Goal: Task Accomplishment & Management: Use online tool/utility

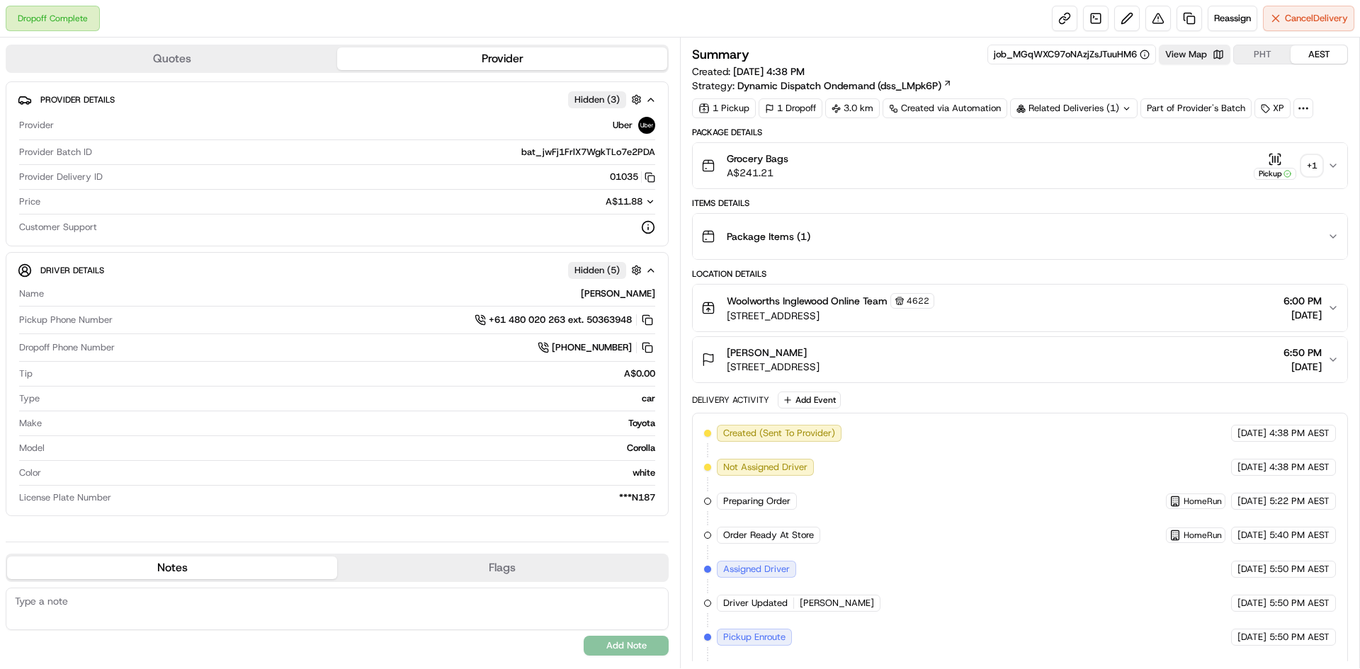
click at [1321, 164] on div "+ 1" at bounding box center [1312, 166] width 20 height 20
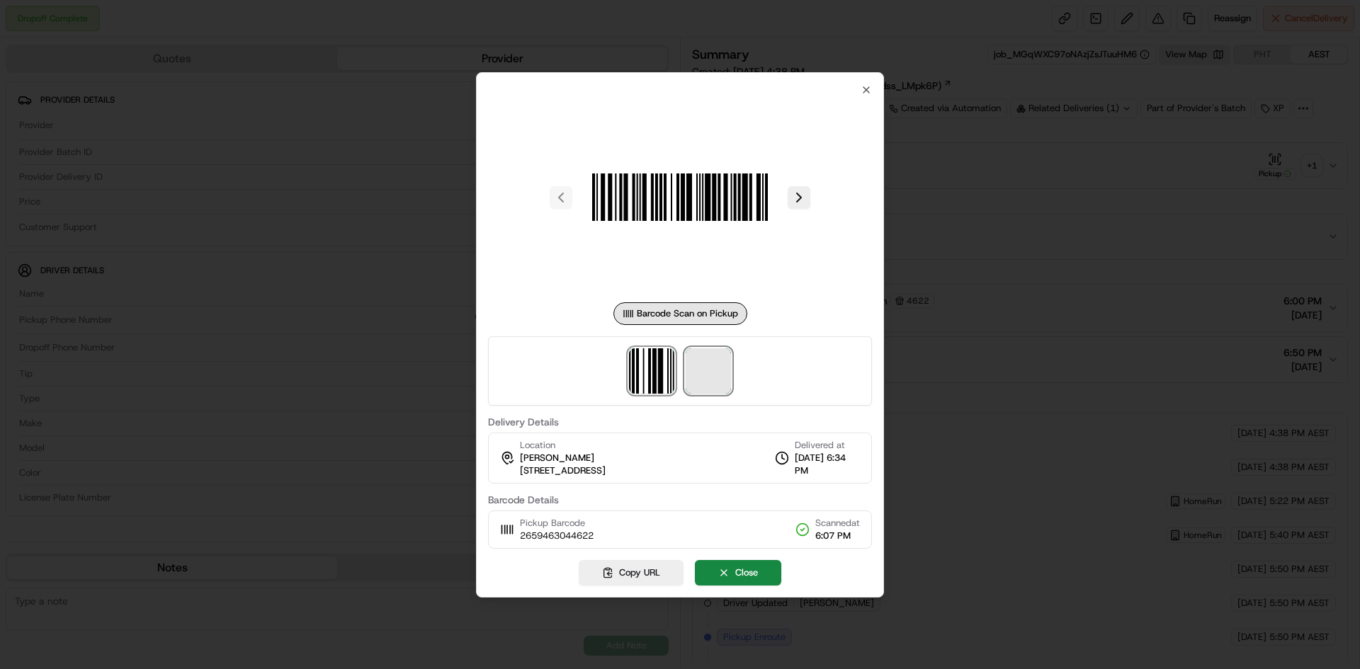
click at [693, 381] on span at bounding box center [708, 370] width 45 height 45
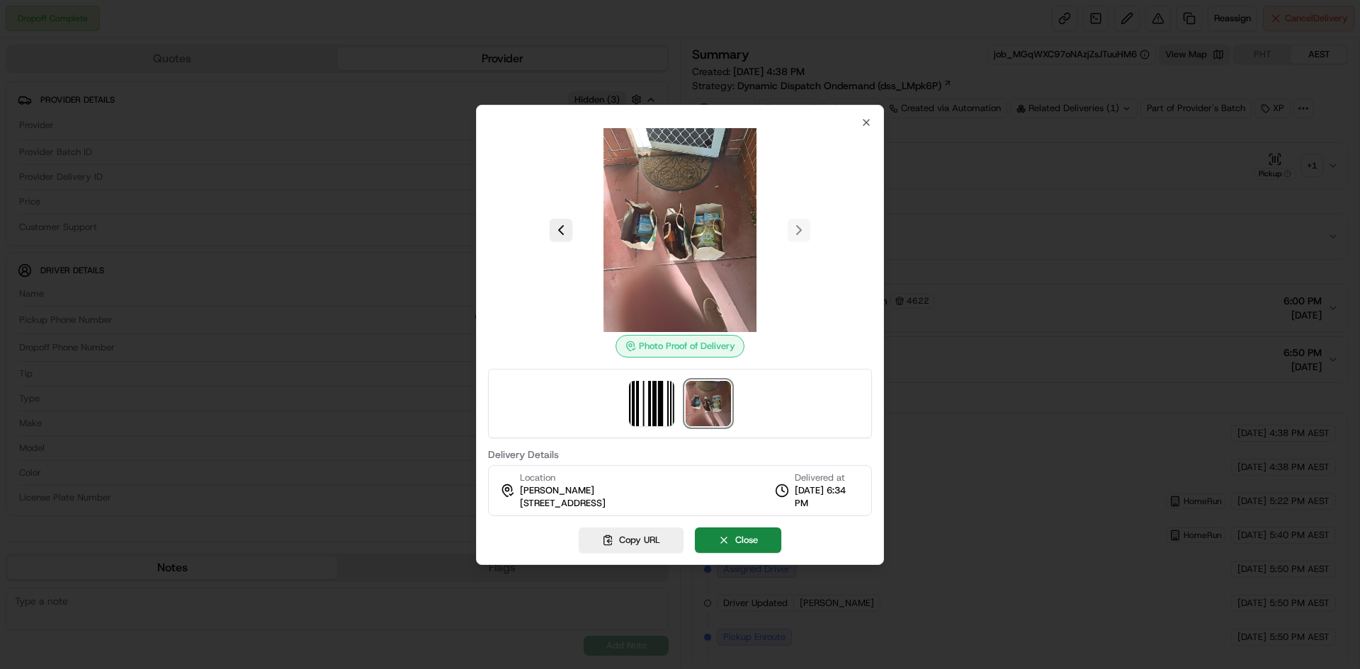
click at [798, 234] on div at bounding box center [680, 230] width 384 height 204
click at [866, 123] on icon "button" at bounding box center [866, 122] width 11 height 11
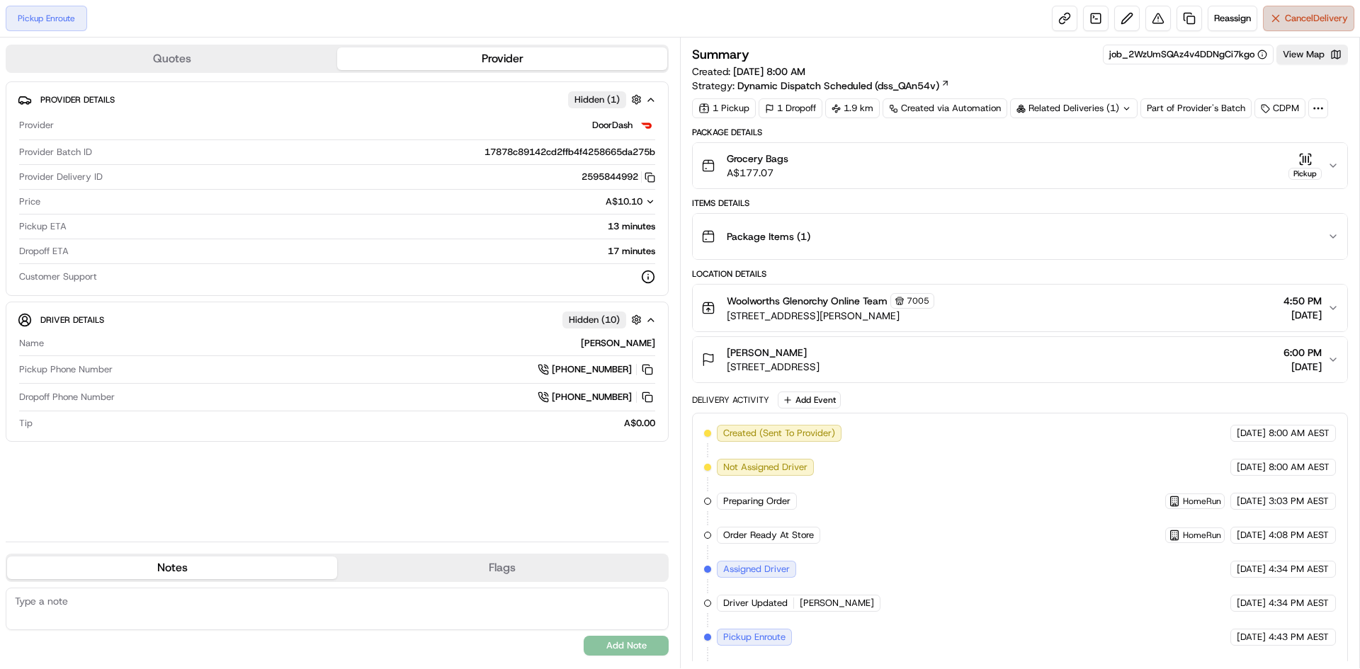
click at [1316, 13] on span "Cancel Delivery" at bounding box center [1316, 18] width 63 height 13
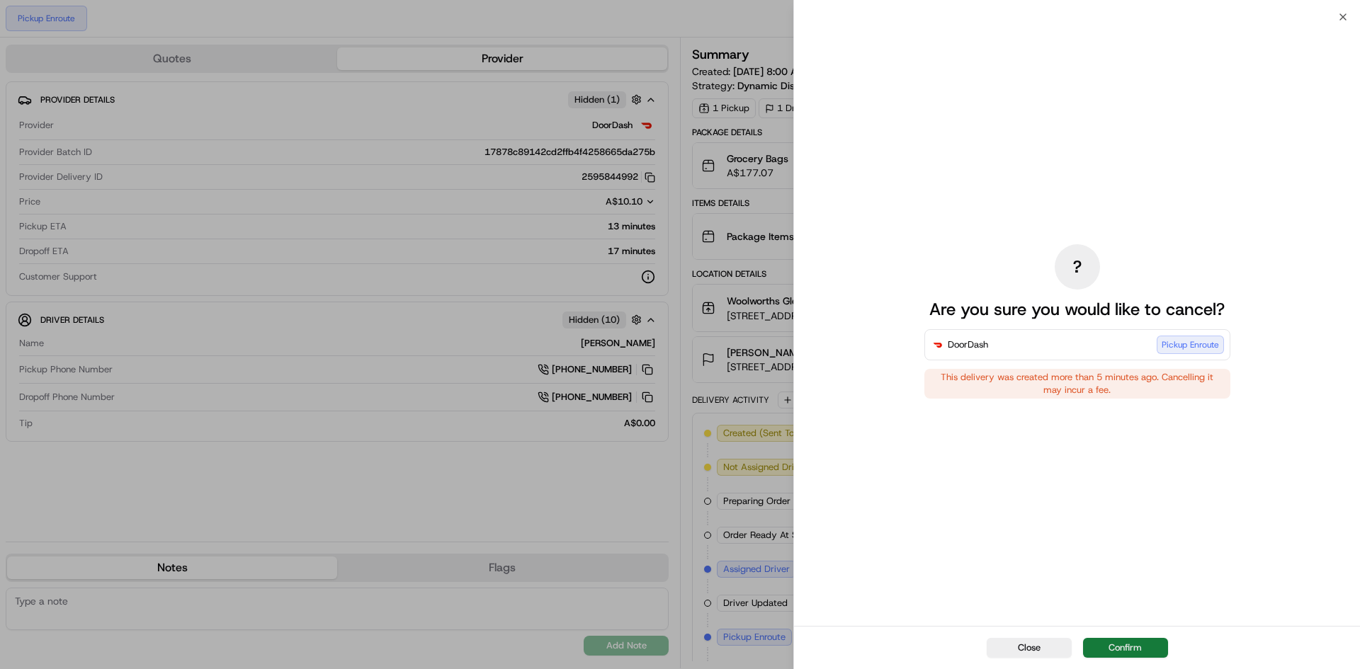
click at [1142, 647] on button "Confirm" at bounding box center [1125, 648] width 85 height 20
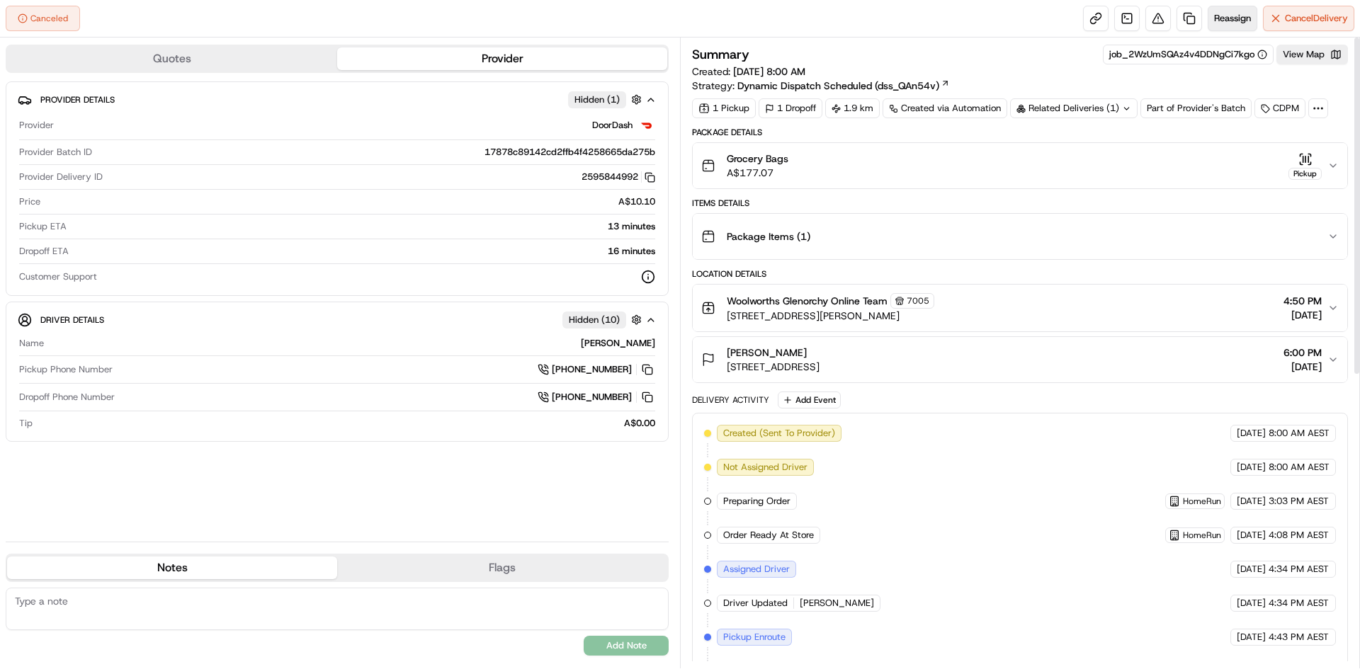
click at [1231, 9] on button "Reassign" at bounding box center [1233, 18] width 50 height 25
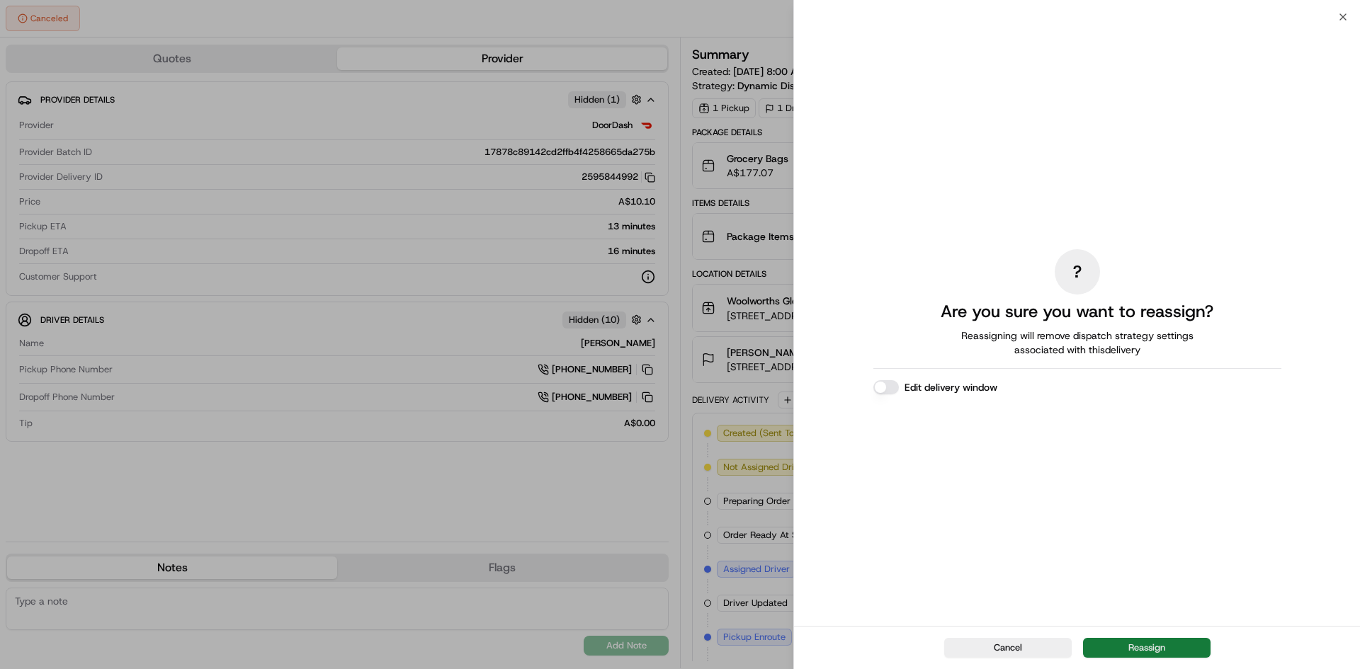
click at [1133, 642] on button "Reassign" at bounding box center [1146, 648] width 127 height 20
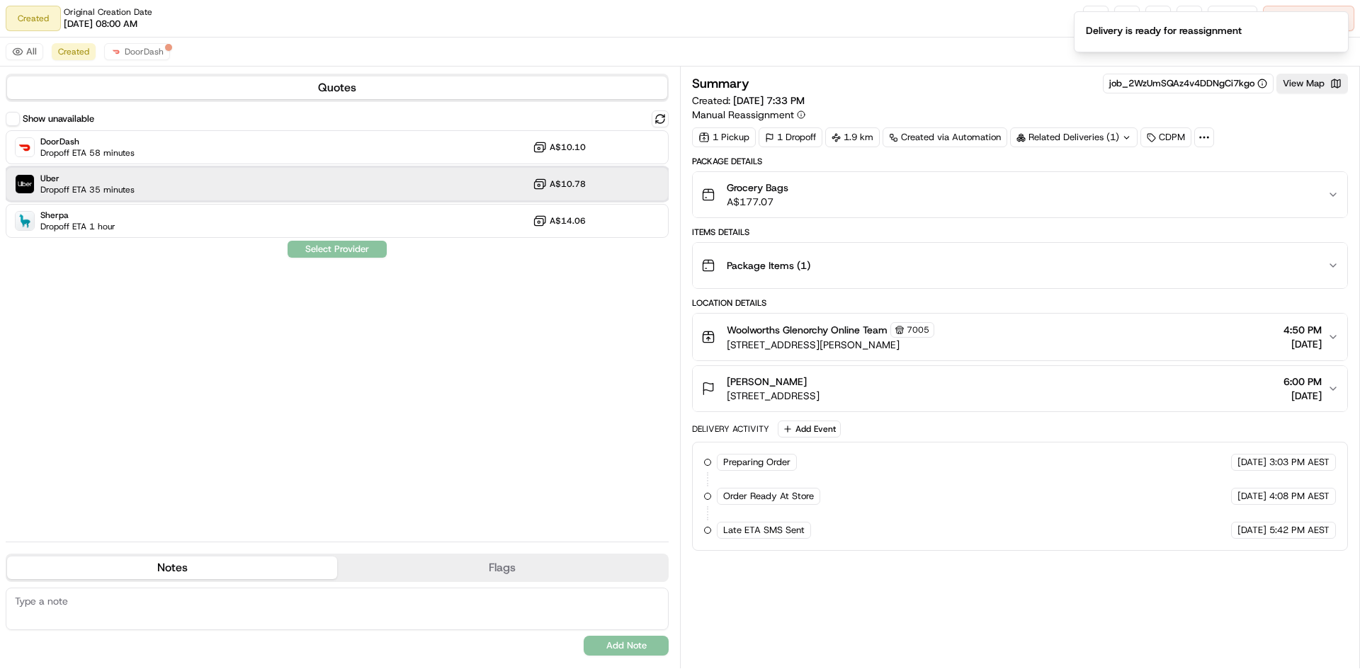
click at [127, 183] on span "Uber" at bounding box center [87, 178] width 94 height 11
click at [296, 244] on button "Assign Provider" at bounding box center [337, 249] width 101 height 17
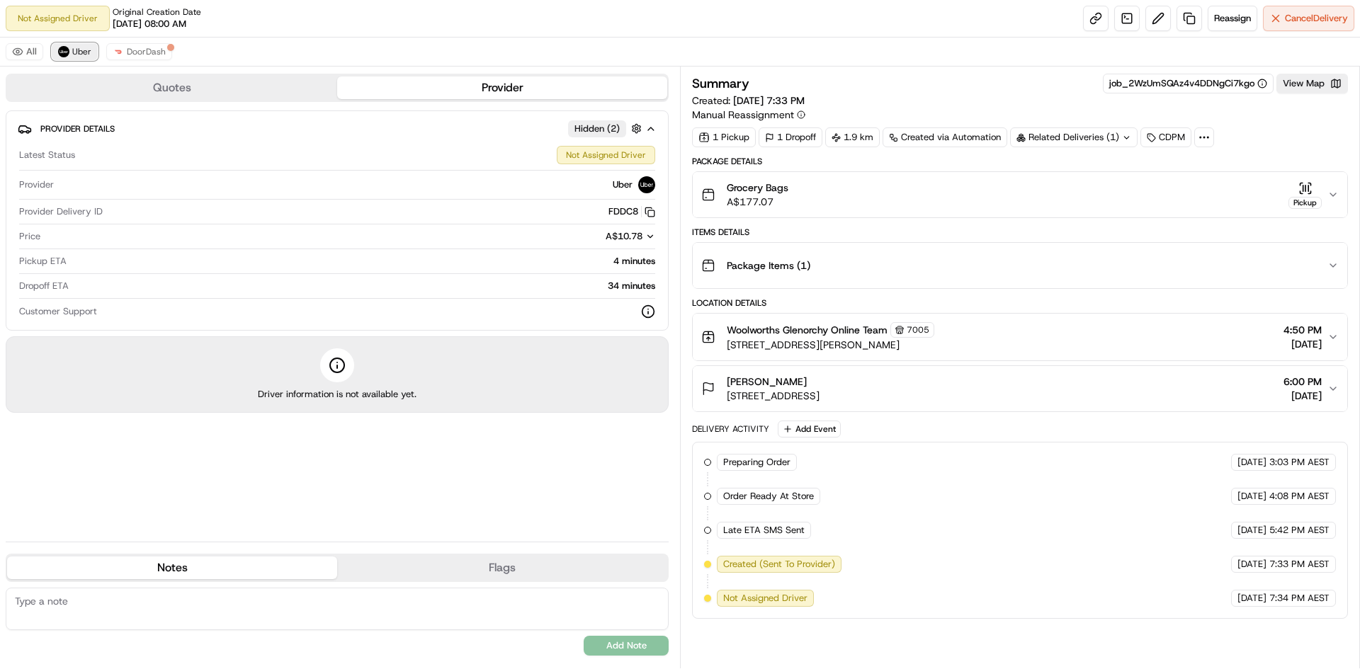
click at [83, 54] on span "Uber" at bounding box center [81, 51] width 19 height 11
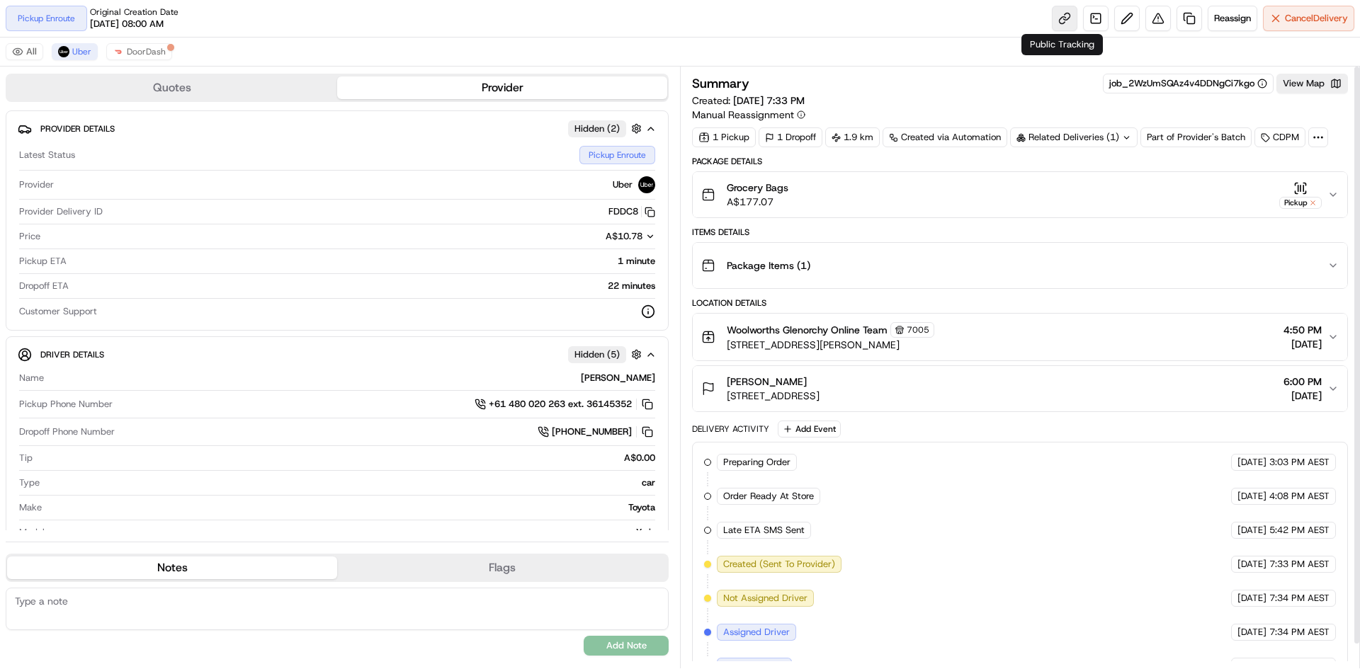
click at [1068, 21] on link at bounding box center [1064, 18] width 25 height 25
